Goal: Participate in discussion: Engage in conversation with other users on a specific topic

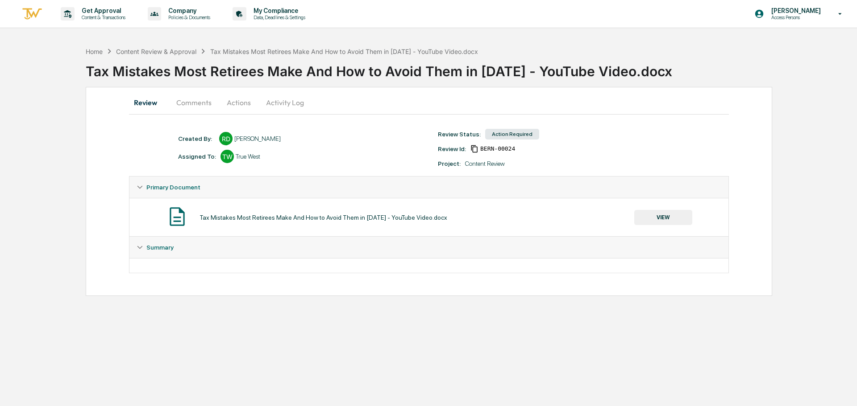
click at [191, 107] on button "Comments" at bounding box center [194, 102] width 50 height 21
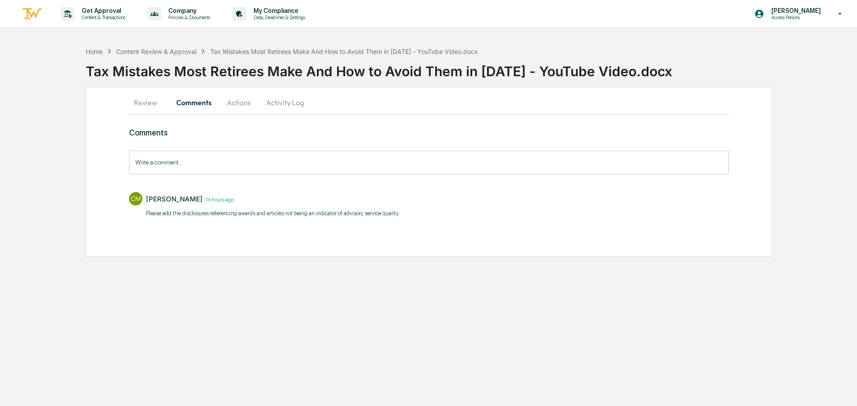
click at [196, 164] on input "Write a comment..." at bounding box center [429, 163] width 600 height 24
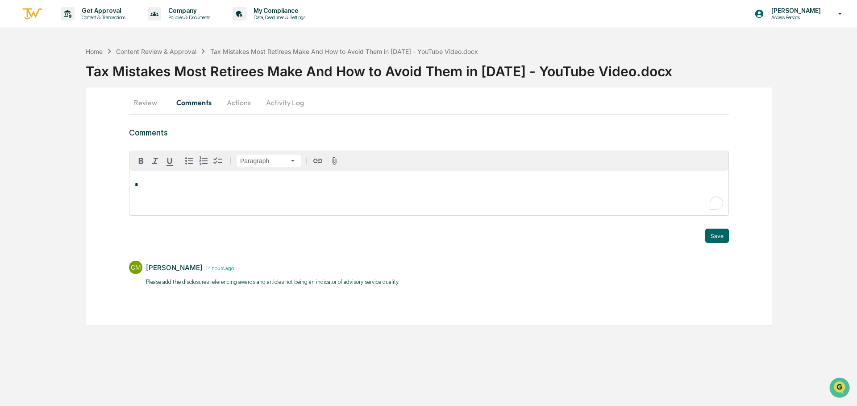
click at [199, 187] on p "*" at bounding box center [429, 185] width 588 height 6
drag, startPoint x: 76, startPoint y: 158, endPoint x: 54, endPoint y: 164, distance: 23.4
click at [68, 160] on div "Home Content Review & Approval Tax Mistakes Most Retirees Make And How to Avoid…" at bounding box center [428, 183] width 857 height 283
click at [791, 151] on div "Home Content Review & Approval Tax Mistakes Most Retirees Make And How to Avoid…" at bounding box center [428, 183] width 857 height 283
click at [822, 88] on div "Home Content Review & Approval Tax Mistakes Most Retirees Make And How to Avoid…" at bounding box center [428, 183] width 857 height 283
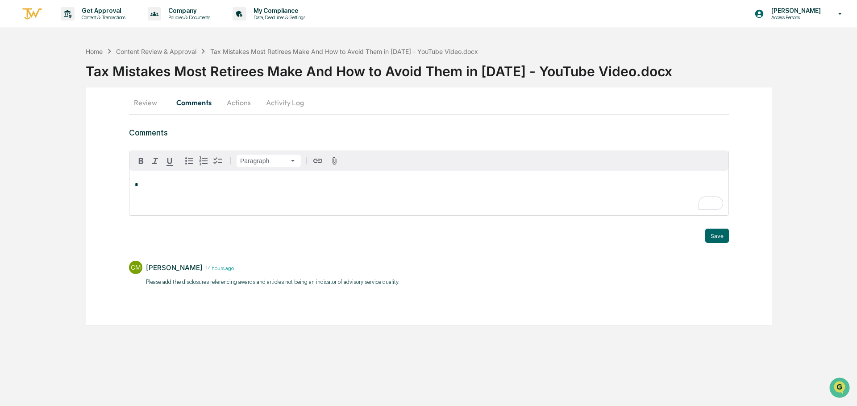
click at [797, 140] on div "Home Content Review & Approval Tax Mistakes Most Retirees Make And How to Avoid…" at bounding box center [428, 183] width 857 height 283
click at [776, 174] on div "Home Content Review & Approval Tax Mistakes Most Retirees Make And How to Avoid…" at bounding box center [428, 183] width 857 height 283
click at [65, 85] on div "Home Content Review & Approval Tax Mistakes Most Retirees Make And How to Avoid…" at bounding box center [428, 183] width 857 height 283
